Goal: Navigation & Orientation: Find specific page/section

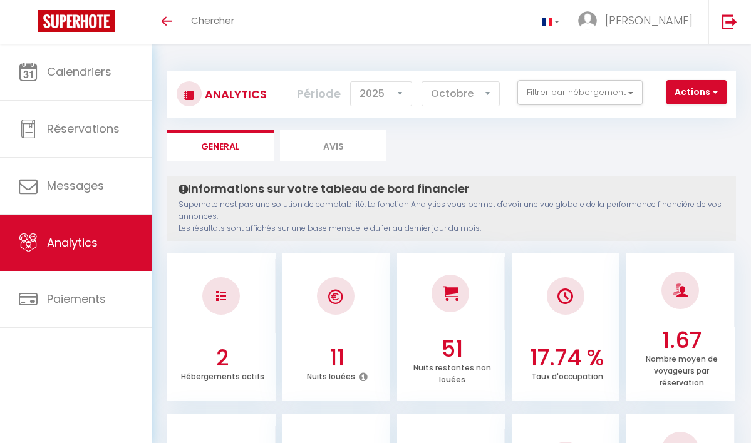
select select "2025"
select select "10"
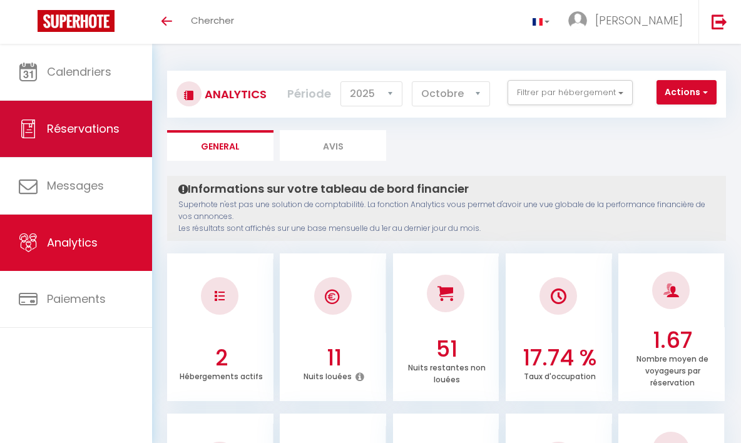
click at [59, 133] on span "Réservations" at bounding box center [83, 129] width 73 height 16
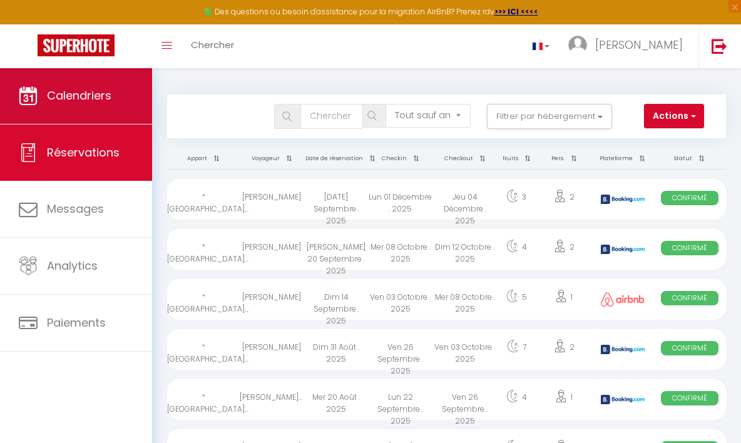
click at [61, 90] on span "Calendriers" at bounding box center [79, 96] width 64 height 16
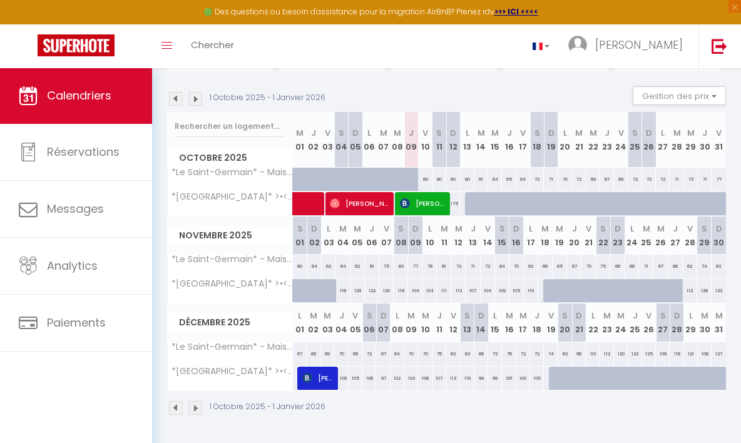
scroll to position [121, 0]
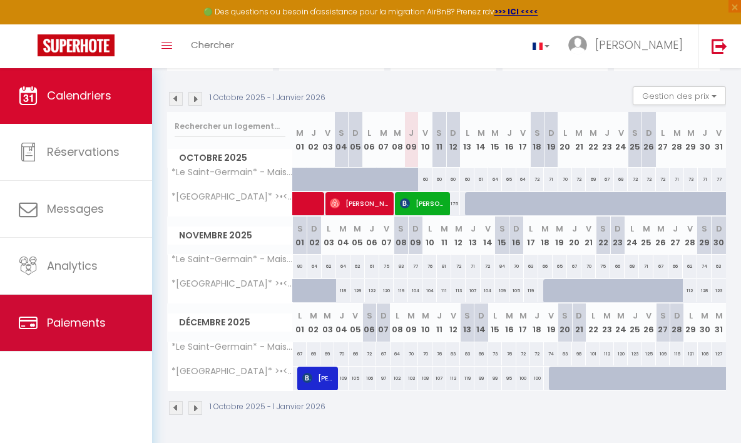
click at [87, 326] on span "Paiements" at bounding box center [76, 323] width 59 height 16
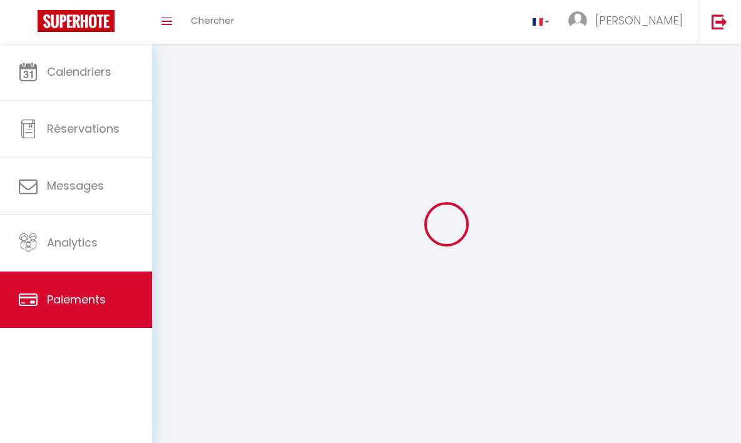
select select "2"
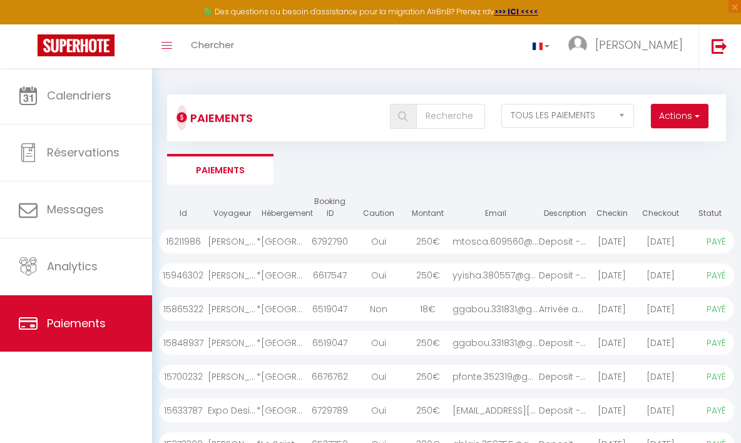
scroll to position [191, 0]
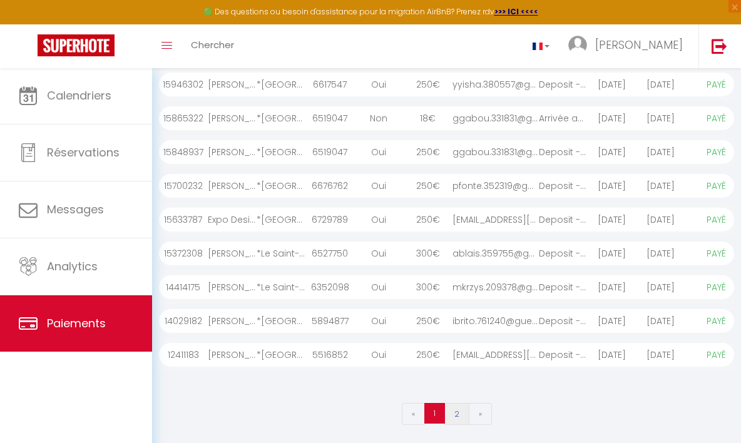
click at [453, 408] on link "2" at bounding box center [457, 414] width 25 height 22
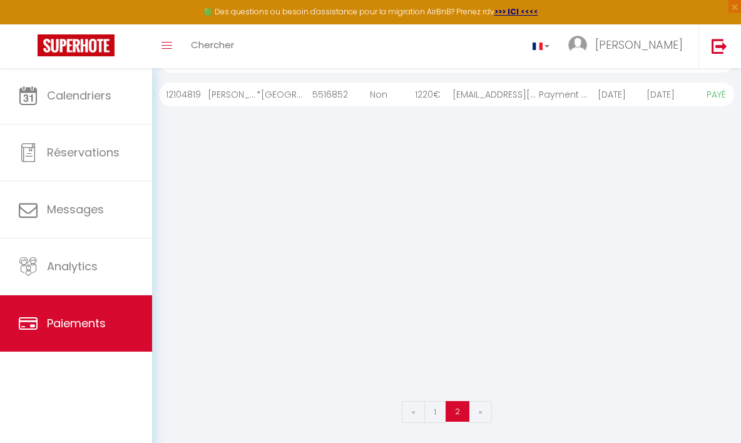
scroll to position [180, 0]
click at [438, 417] on link "1" at bounding box center [436, 413] width 22 height 22
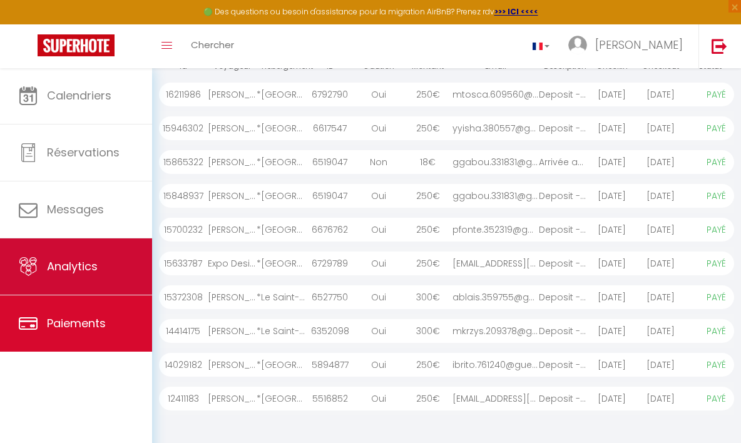
click at [88, 271] on span "Analytics" at bounding box center [72, 267] width 51 height 16
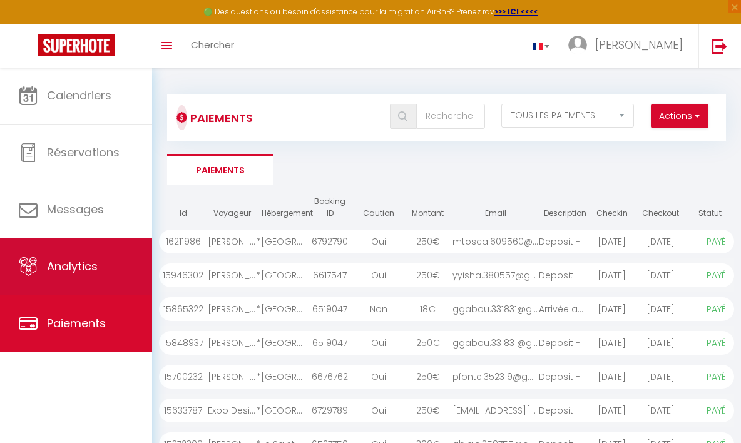
select select "2025"
select select "10"
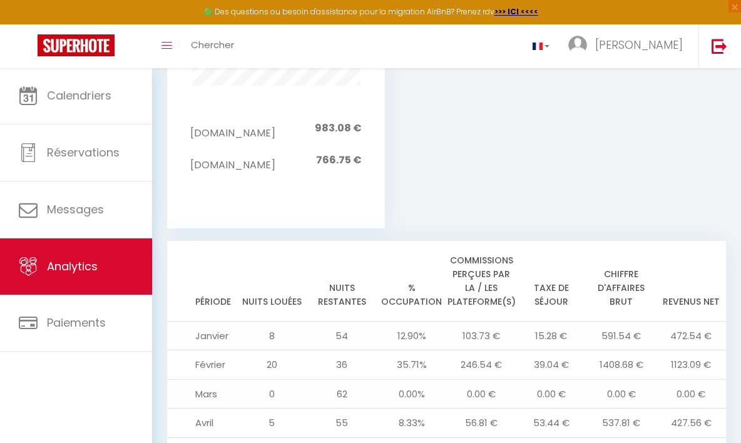
scroll to position [1525, 0]
